Goal: Information Seeking & Learning: Learn about a topic

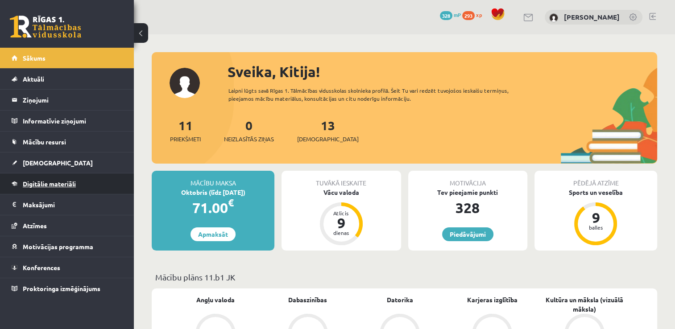
click at [62, 186] on span "Digitālie materiāli" at bounding box center [49, 184] width 53 height 8
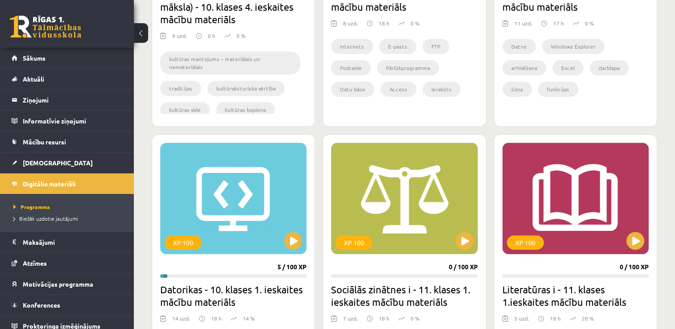
scroll to position [892, 0]
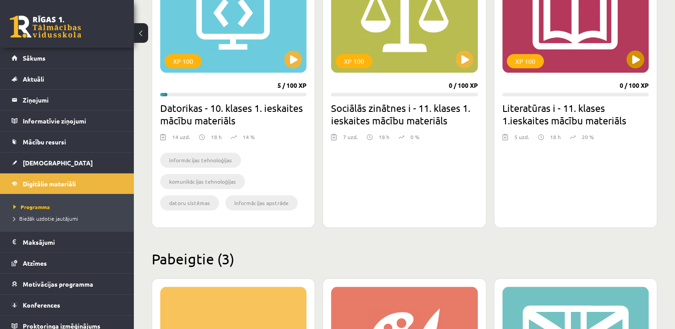
click at [646, 60] on div "XP 100" at bounding box center [575, 17] width 146 height 112
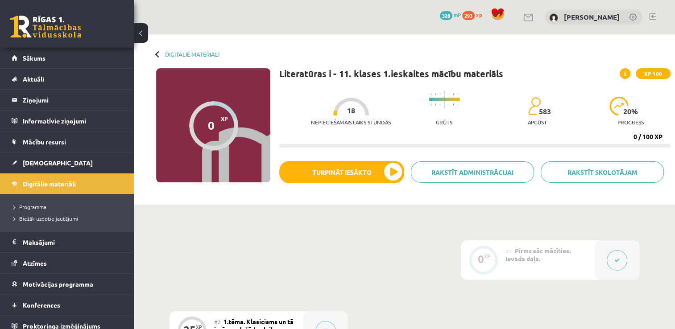
click at [136, 40] on button at bounding box center [141, 33] width 14 height 20
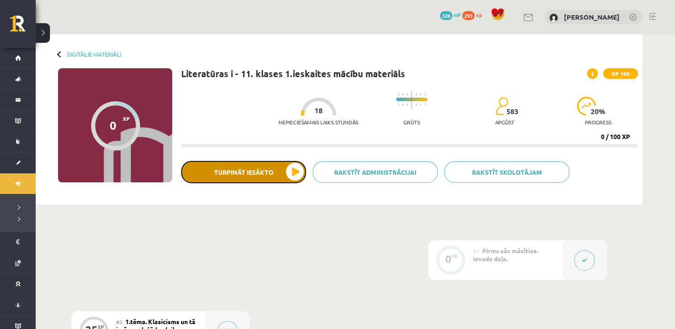
click at [287, 166] on button "Turpināt iesākto" at bounding box center [243, 172] width 125 height 22
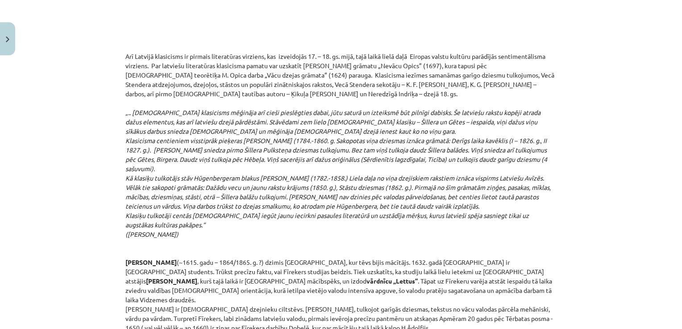
scroll to position [1472, 0]
